Goal: Information Seeking & Learning: Learn about a topic

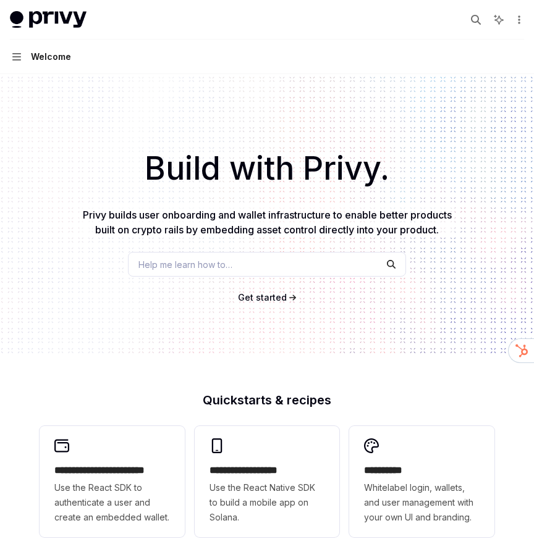
click at [23, 58] on button "Navigation Welcome" at bounding box center [267, 57] width 534 height 35
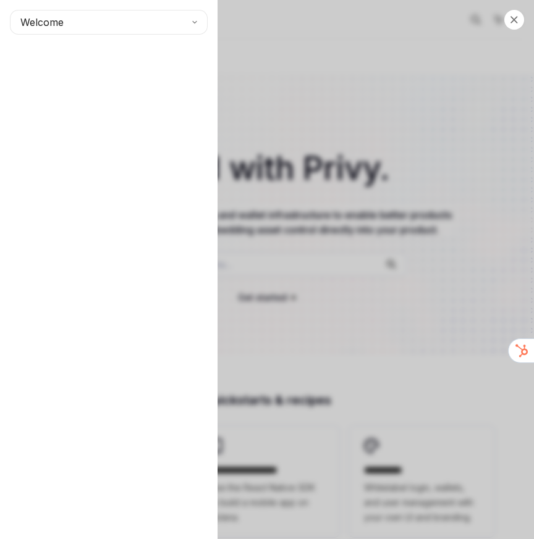
click at [354, 99] on div "Close navigation Welcome" at bounding box center [267, 269] width 534 height 539
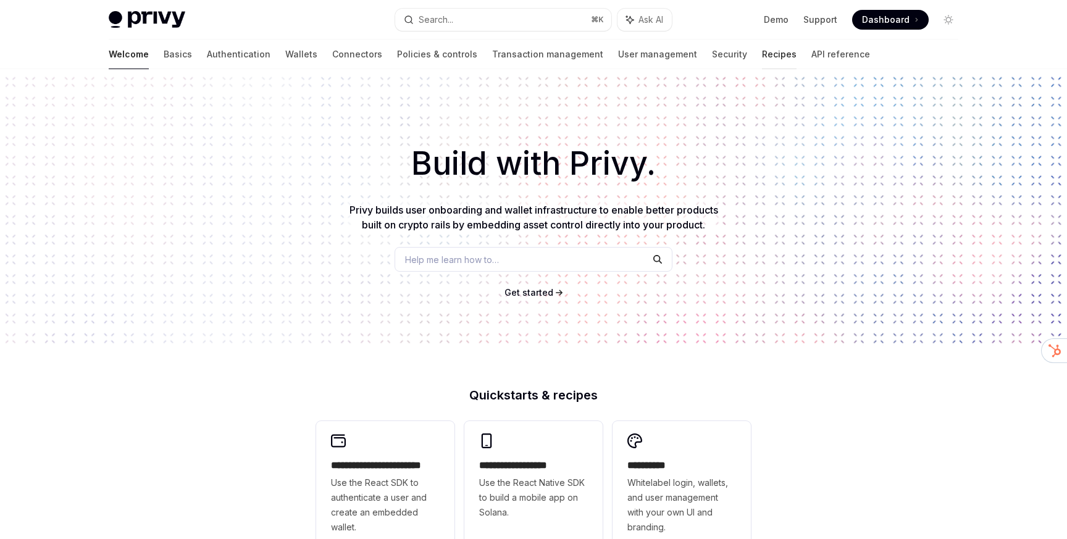
click at [533, 59] on link "Recipes" at bounding box center [779, 55] width 35 height 30
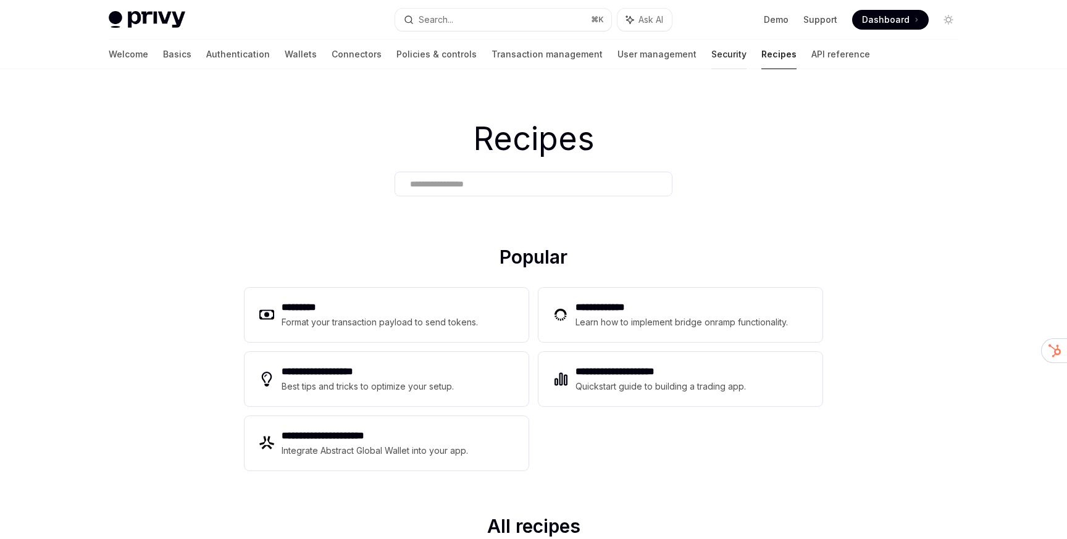
click at [533, 55] on link "Security" at bounding box center [729, 55] width 35 height 30
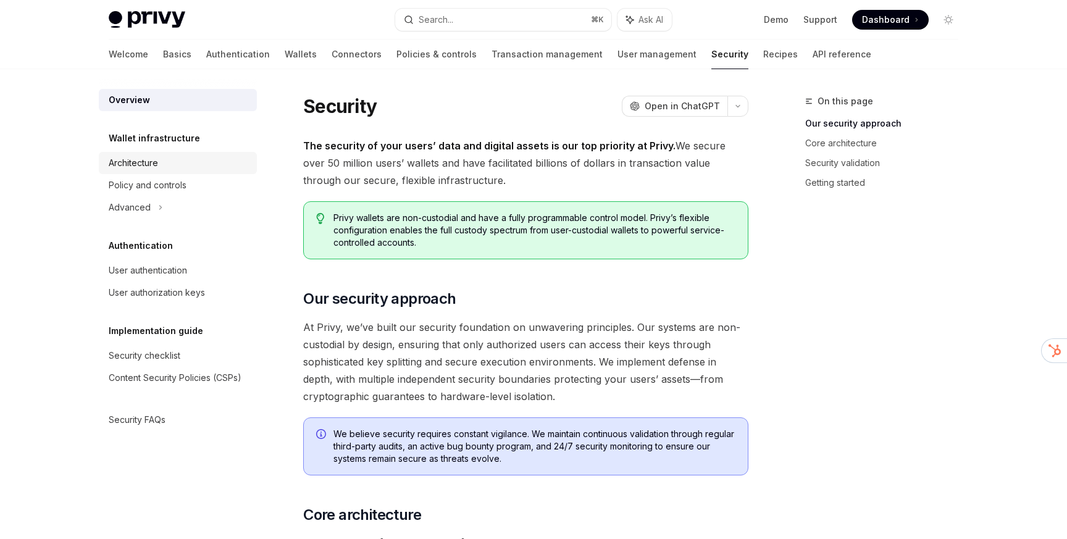
click at [179, 167] on div "Architecture" at bounding box center [179, 163] width 141 height 15
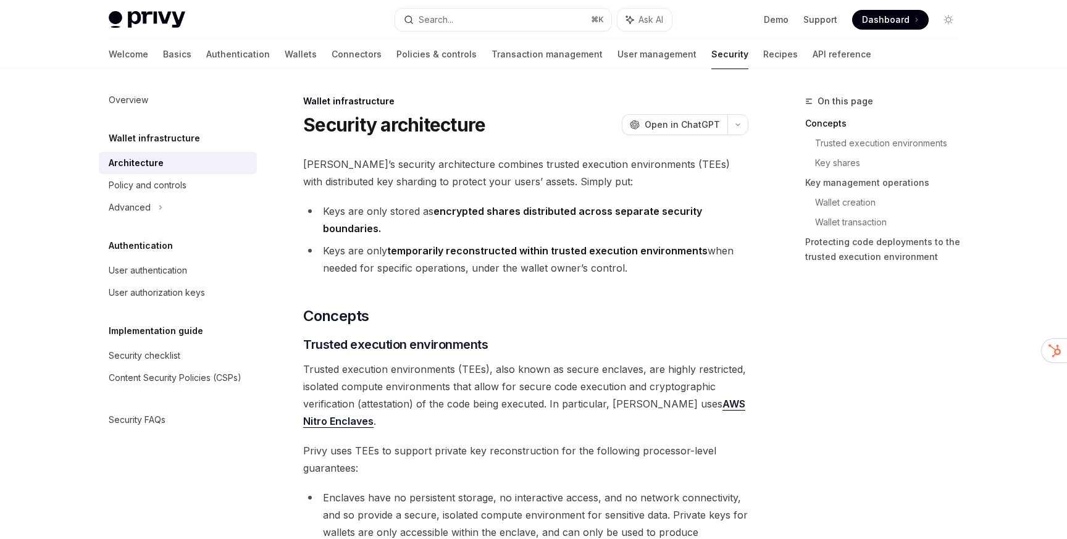
type textarea "*"
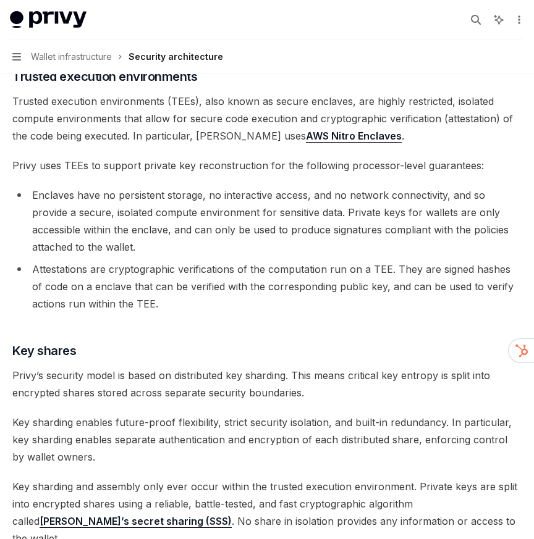
scroll to position [279, 0]
